Goal: Navigation & Orientation: Find specific page/section

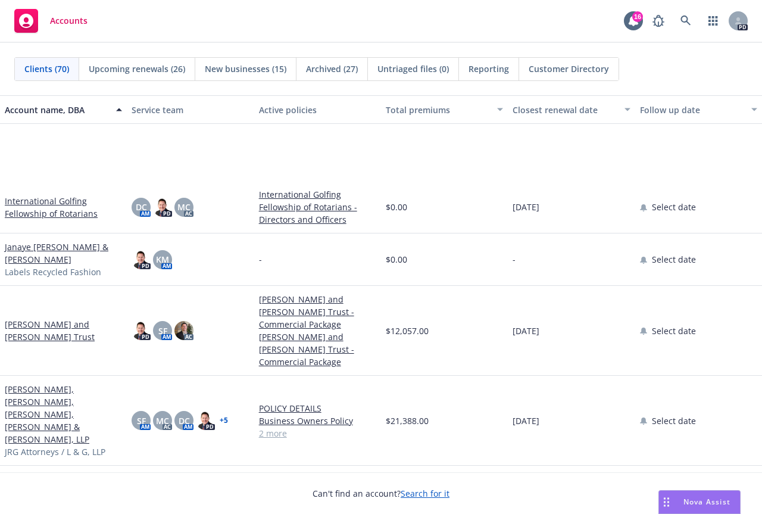
scroll to position [1668, 0]
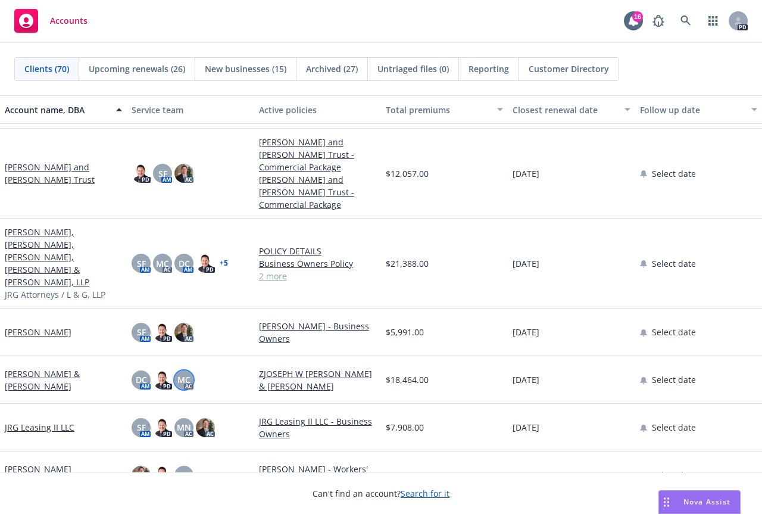
click at [183, 373] on span "MC" at bounding box center [183, 379] width 13 height 13
